Goal: Information Seeking & Learning: Learn about a topic

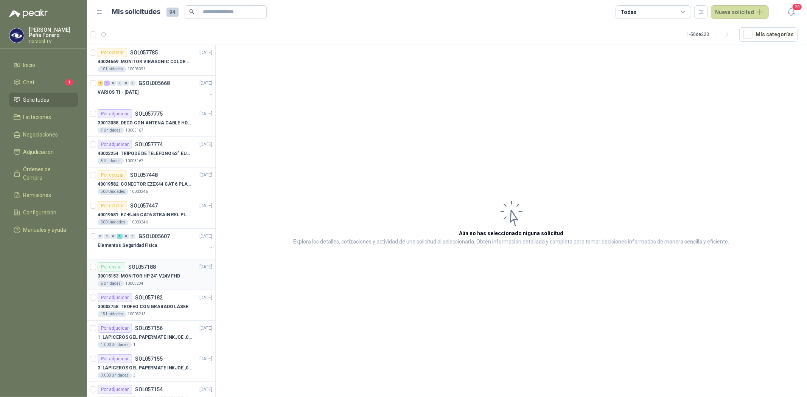
click at [128, 275] on p "30015153 | MONITOR HP 24" V24V FHD" at bounding box center [139, 276] width 82 height 7
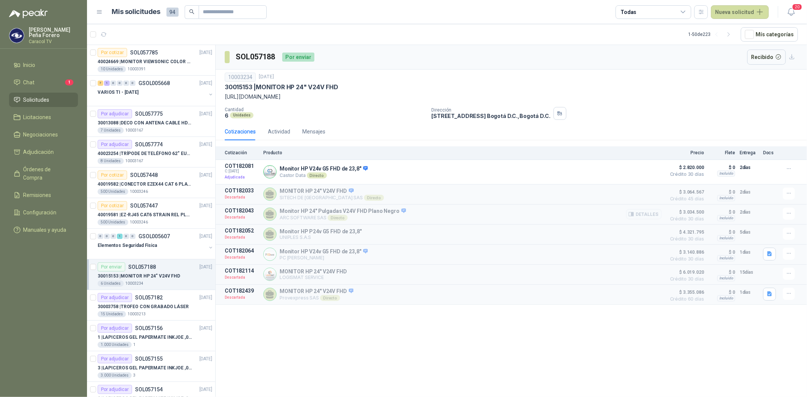
click at [305, 217] on p "ARC SOFTWARE SAS Directo" at bounding box center [343, 218] width 126 height 6
click at [647, 214] on button "Detalles" at bounding box center [644, 214] width 36 height 10
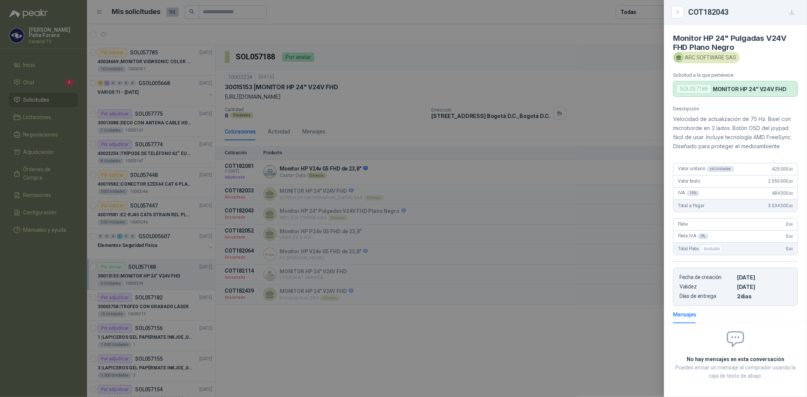
click at [130, 189] on div at bounding box center [403, 198] width 807 height 397
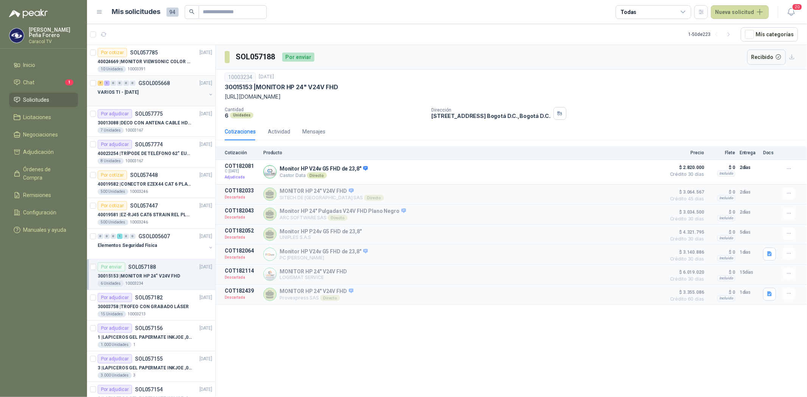
click at [132, 92] on p "VARIOS TI - [DATE]" at bounding box center [118, 92] width 41 height 7
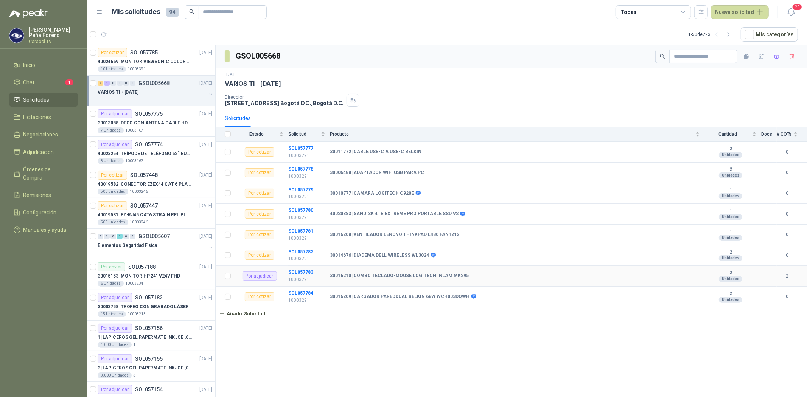
drag, startPoint x: 374, startPoint y: 277, endPoint x: 334, endPoint y: 282, distance: 40.8
click at [372, 278] on b "30016210 | COMBO TECLADO-MOUSE LOGITECH INLAM MK295" at bounding box center [399, 276] width 139 height 6
click at [295, 273] on b "SOL057783" at bounding box center [300, 272] width 25 height 5
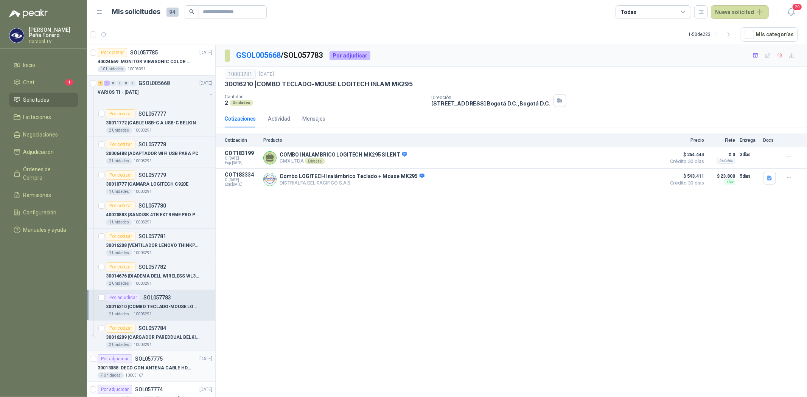
click at [168, 362] on div "Por adjudicar SOL057775 [DATE]" at bounding box center [155, 358] width 115 height 9
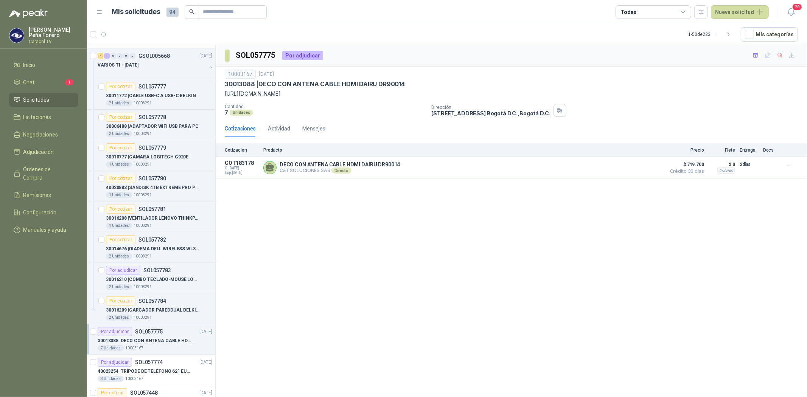
scroll to position [42, 0]
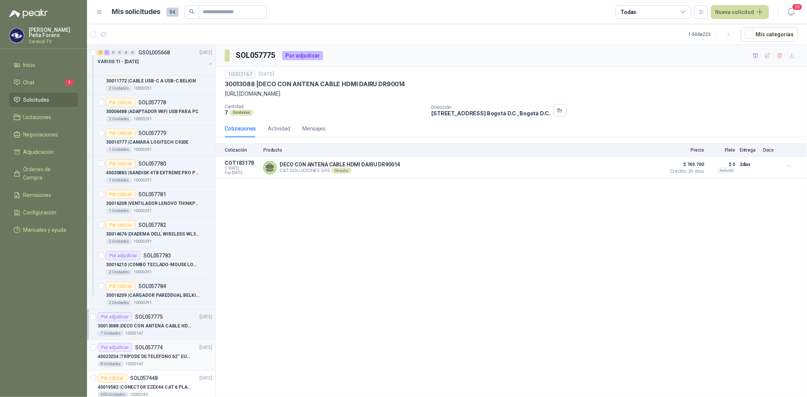
click at [160, 350] on p "SOL057774" at bounding box center [149, 347] width 28 height 5
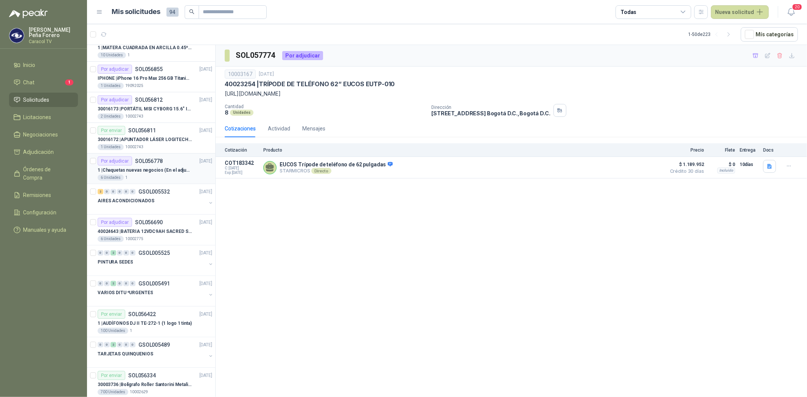
scroll to position [672, 0]
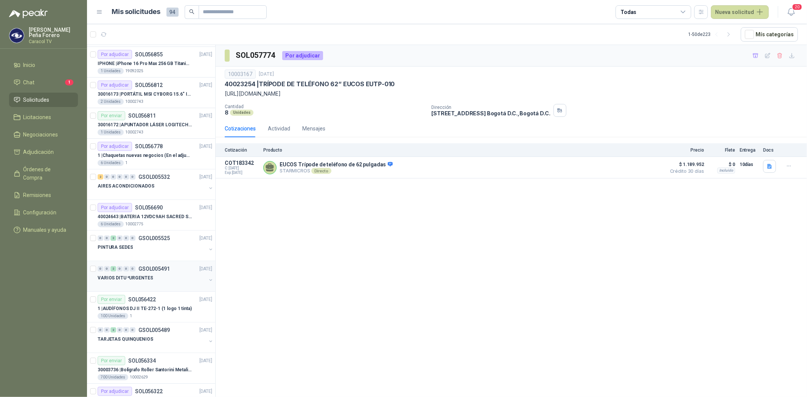
click at [118, 275] on p "VARIOS DITU *URGENTES" at bounding box center [125, 278] width 55 height 7
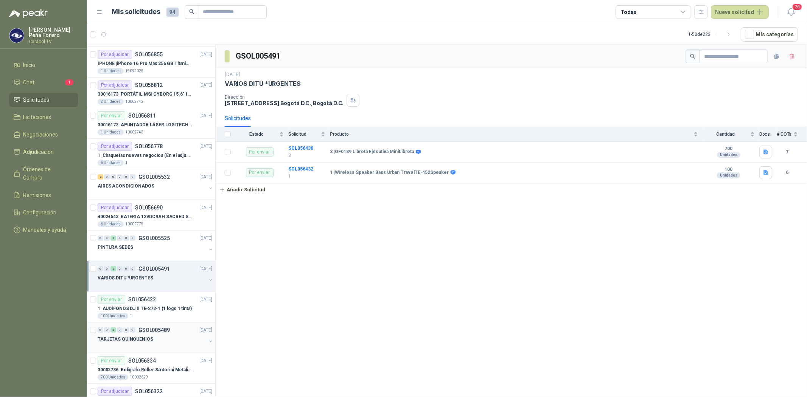
click at [141, 339] on p "TARJETAS QUINQUENIOS" at bounding box center [126, 339] width 56 height 7
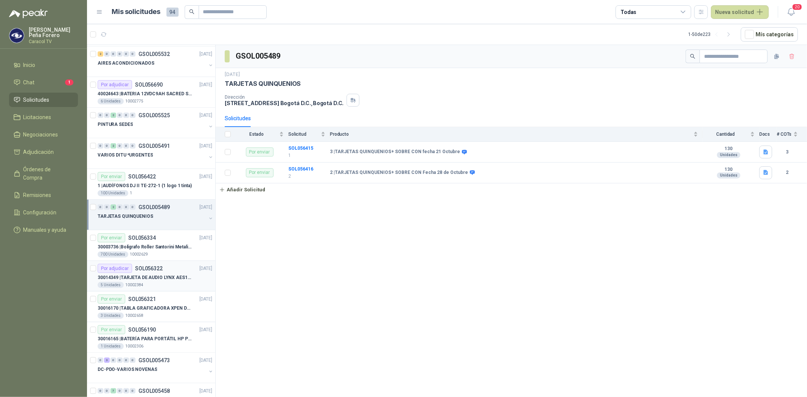
scroll to position [799, 0]
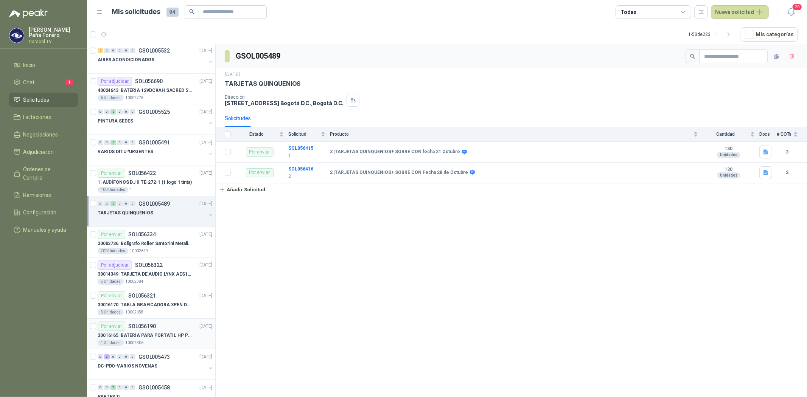
click at [160, 335] on p "30016165 | BATERÍA PARA PORTÁTIL HP PROBOOK 430 G8" at bounding box center [145, 335] width 94 height 7
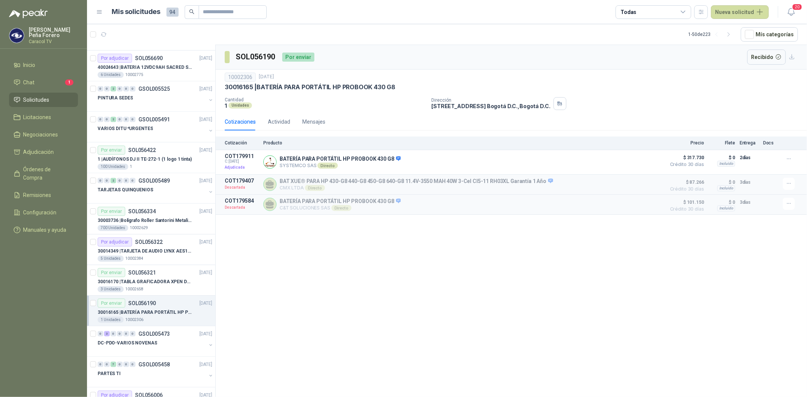
scroll to position [841, 0]
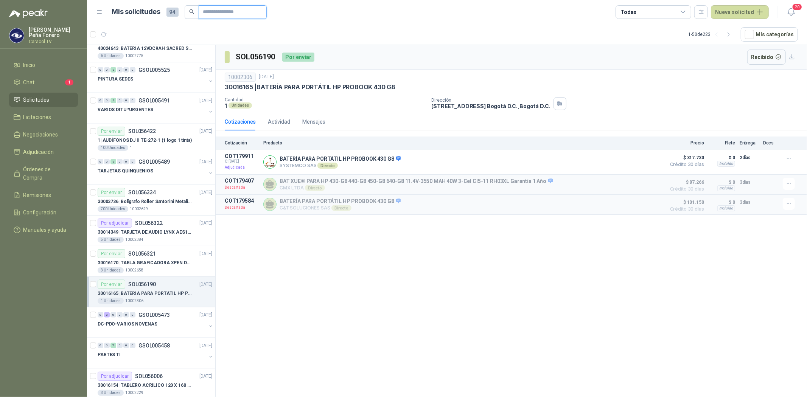
click at [213, 11] on input "text" at bounding box center [229, 12] width 53 height 13
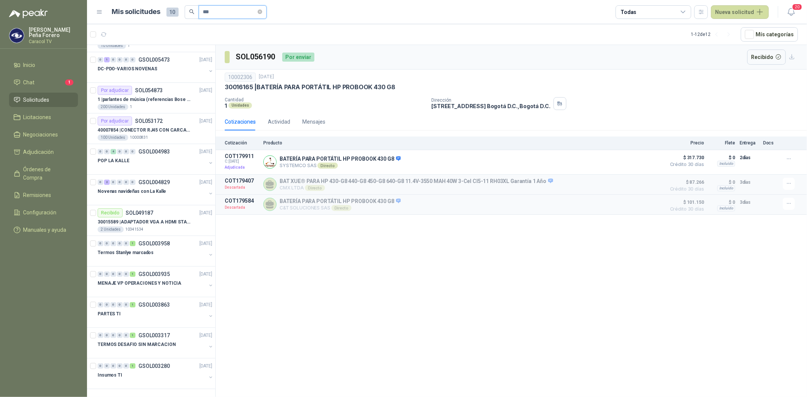
scroll to position [0, 0]
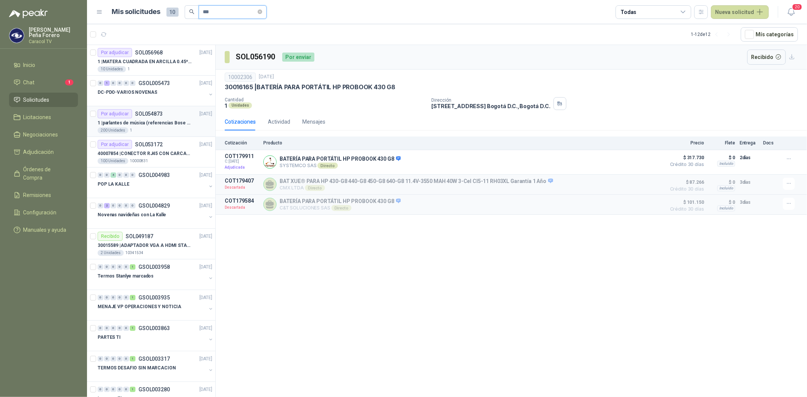
type input "***"
click at [127, 120] on p "1 | parlantes de música (referencias Bose o Alexa) CON MARCACION 1 LOGO (Mas da…" at bounding box center [145, 123] width 94 height 7
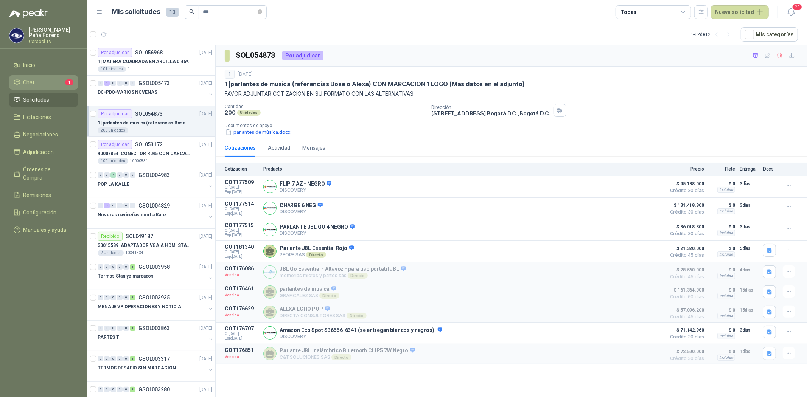
click at [39, 81] on li "Chat 1" at bounding box center [44, 82] width 60 height 8
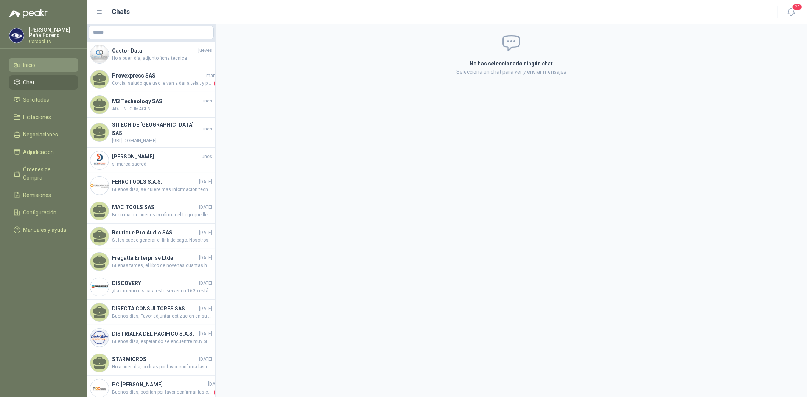
click at [33, 64] on span "Inicio" at bounding box center [29, 65] width 12 height 8
